Goal: Task Accomplishment & Management: Manage account settings

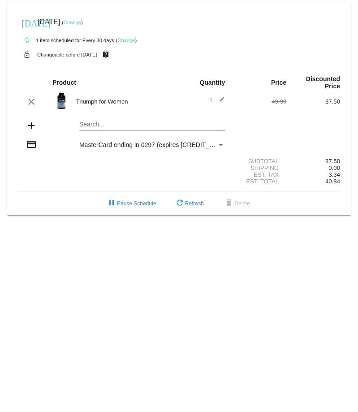
click at [64, 99] on img at bounding box center [61, 101] width 18 height 18
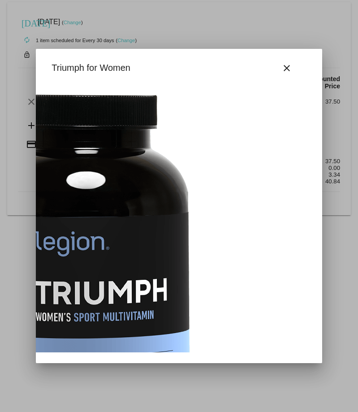
scroll to position [0, 189]
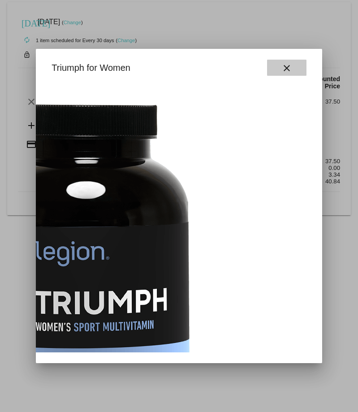
click at [287, 67] on mat-icon "close" at bounding box center [287, 68] width 11 height 11
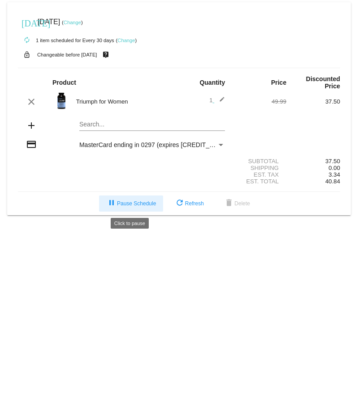
click at [130, 205] on span "pause Pause Schedule" at bounding box center [131, 204] width 50 height 6
